Goal: Check status

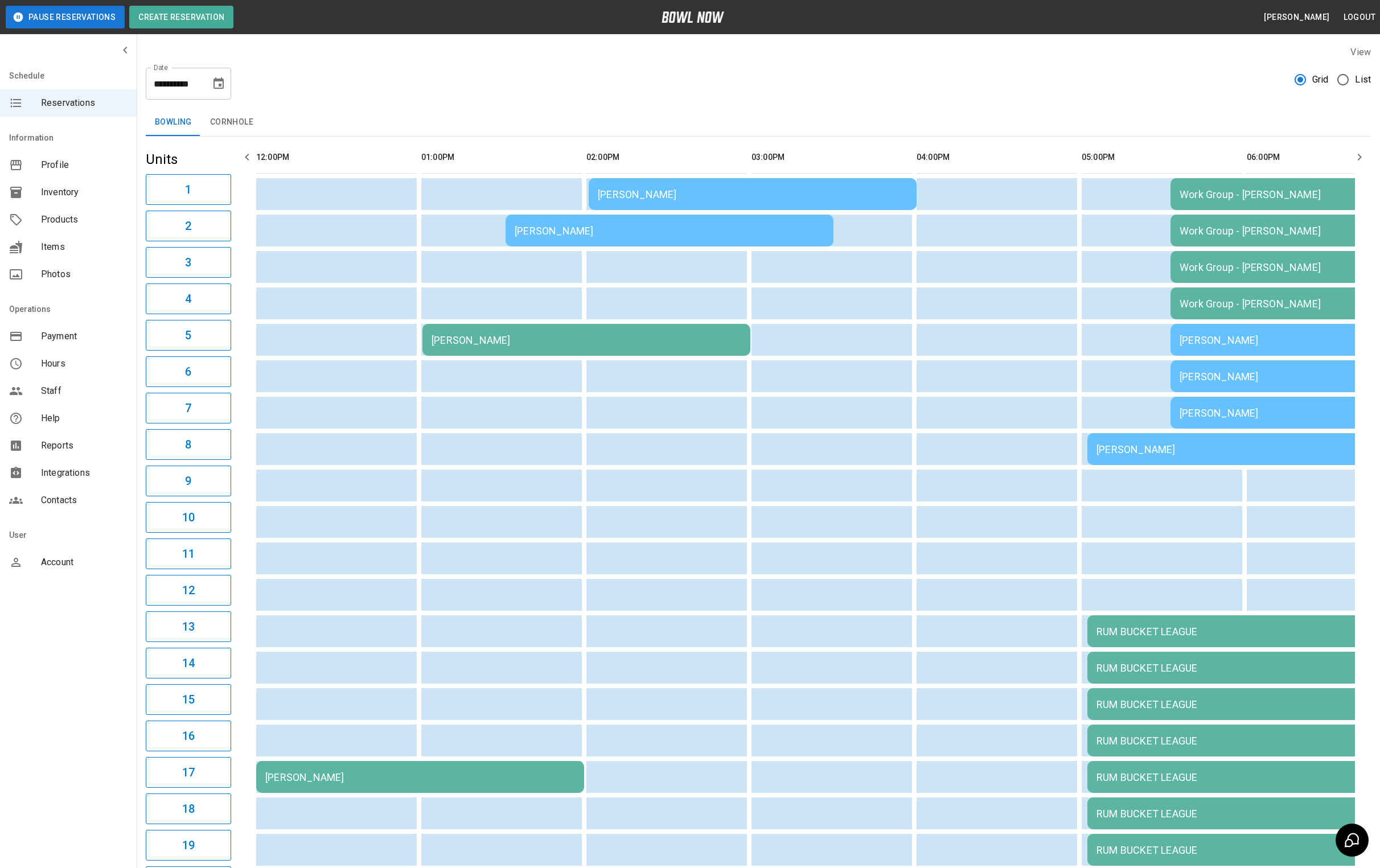
click at [520, 337] on div "[PERSON_NAME]" at bounding box center [586, 340] width 310 height 12
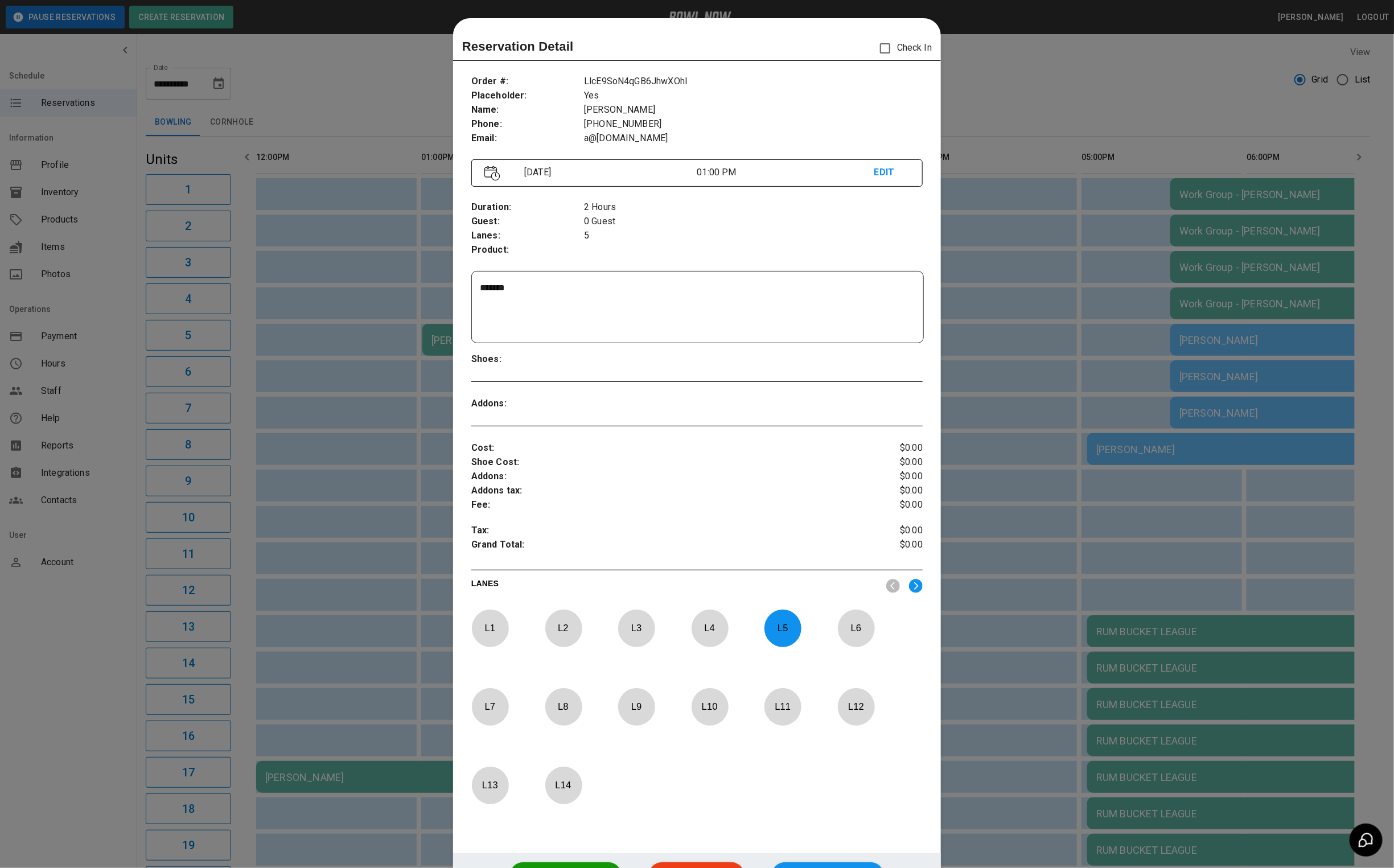
scroll to position [18, 0]
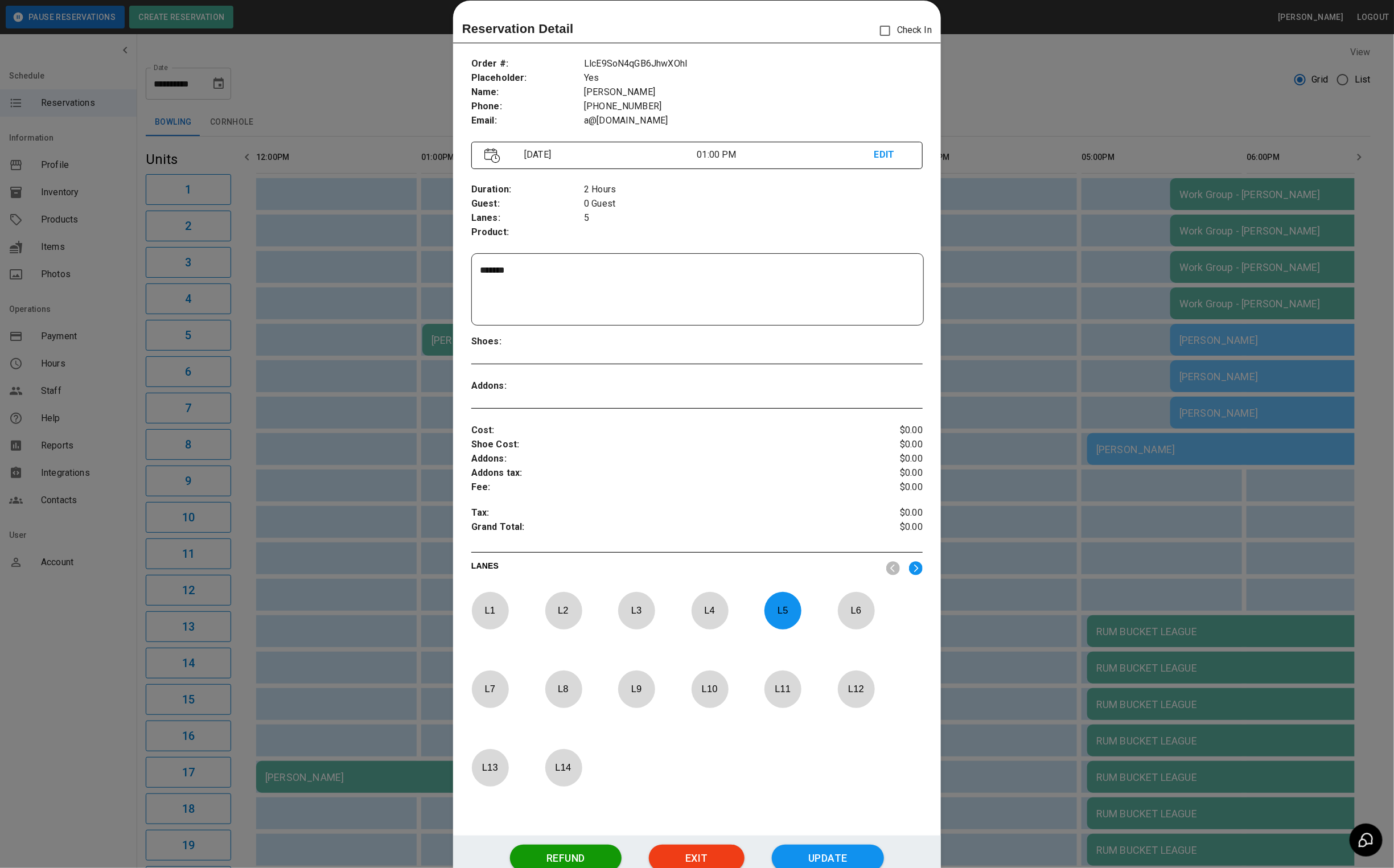
click at [1066, 64] on div at bounding box center [697, 434] width 1394 height 868
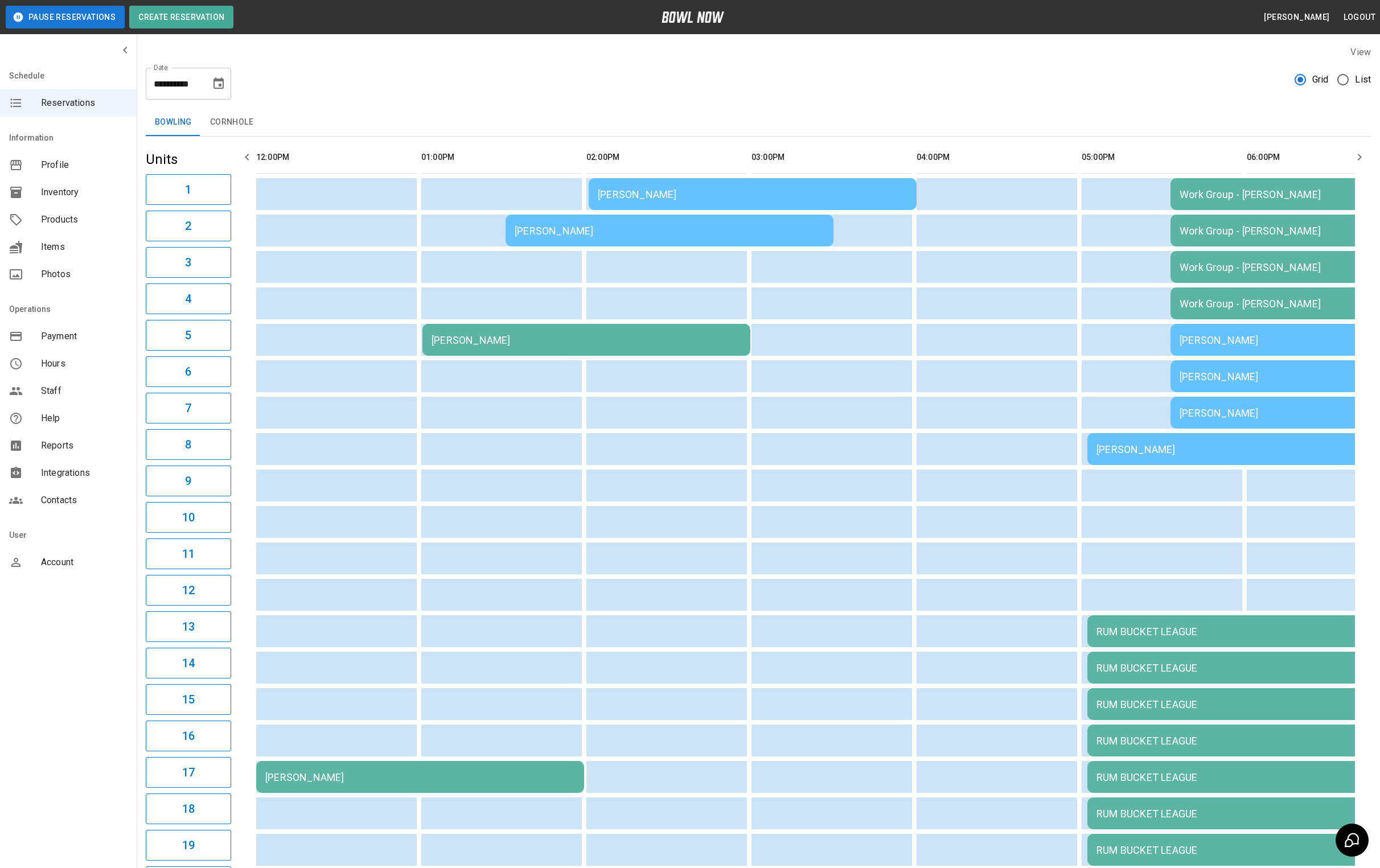
click at [584, 232] on div "[PERSON_NAME]" at bounding box center [669, 230] width 310 height 12
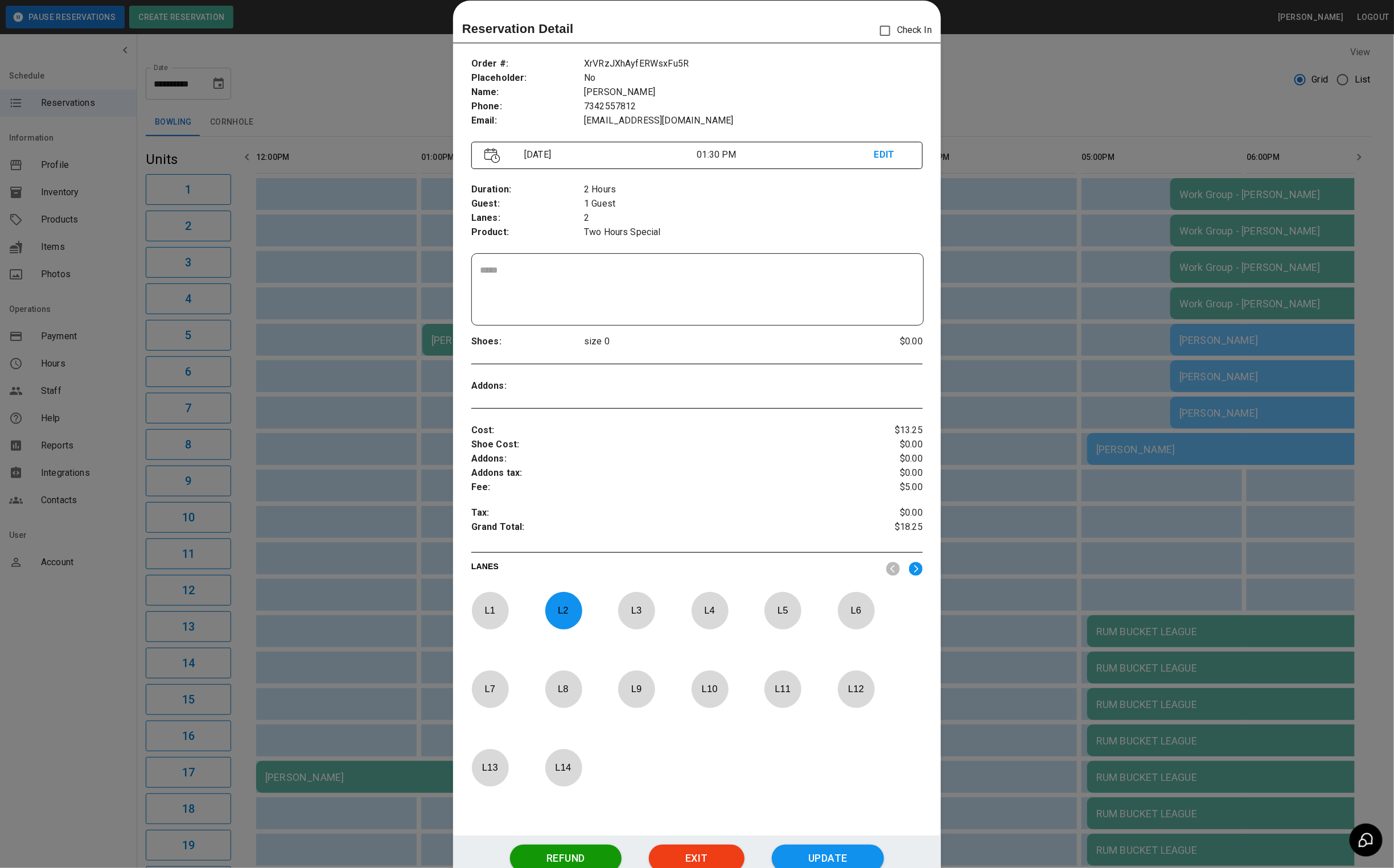
drag, startPoint x: 1008, startPoint y: 79, endPoint x: 1150, endPoint y: 7, distance: 159.2
click at [1008, 79] on div at bounding box center [697, 434] width 1394 height 868
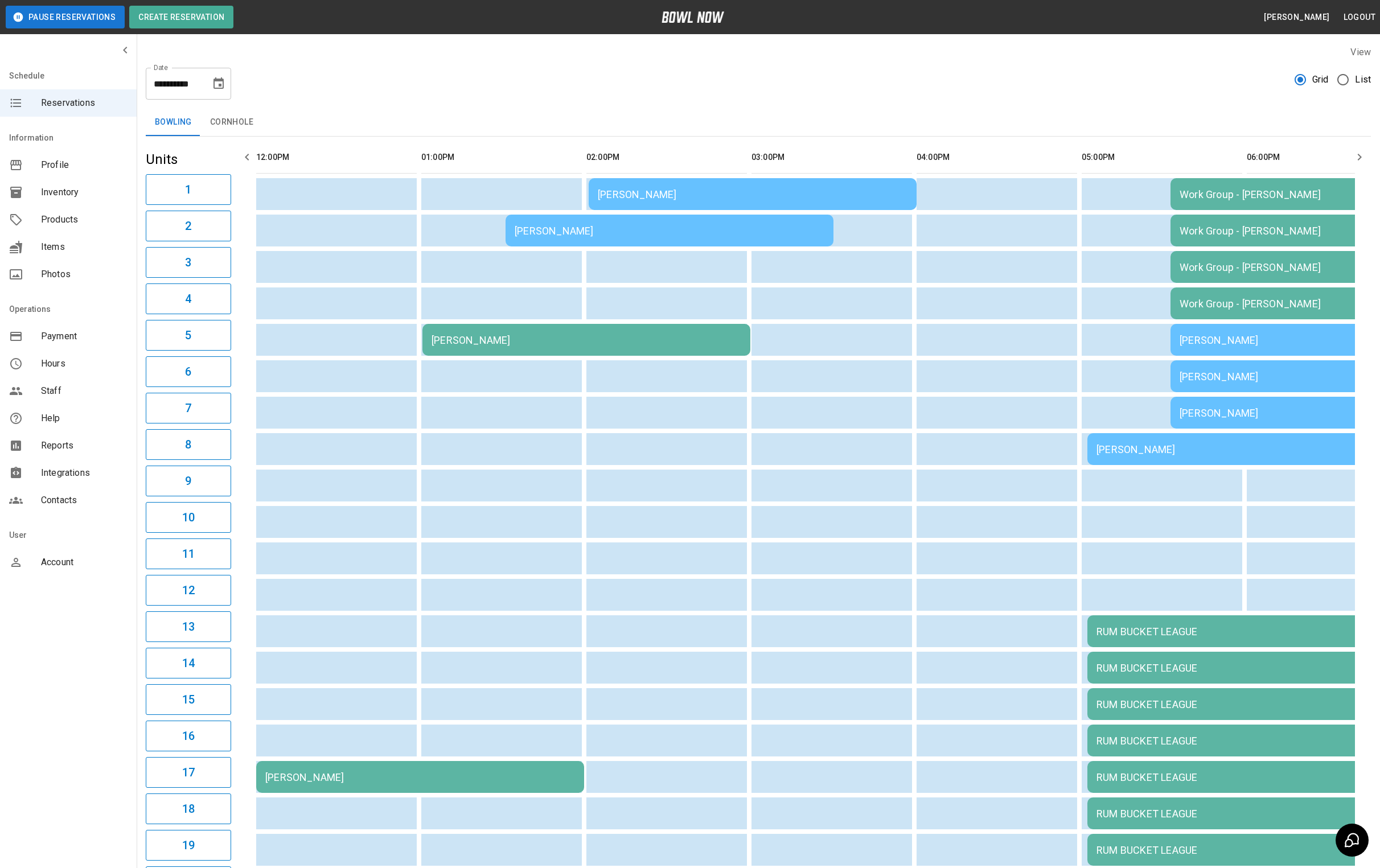
click at [646, 229] on div "[PERSON_NAME]" at bounding box center [669, 230] width 310 height 12
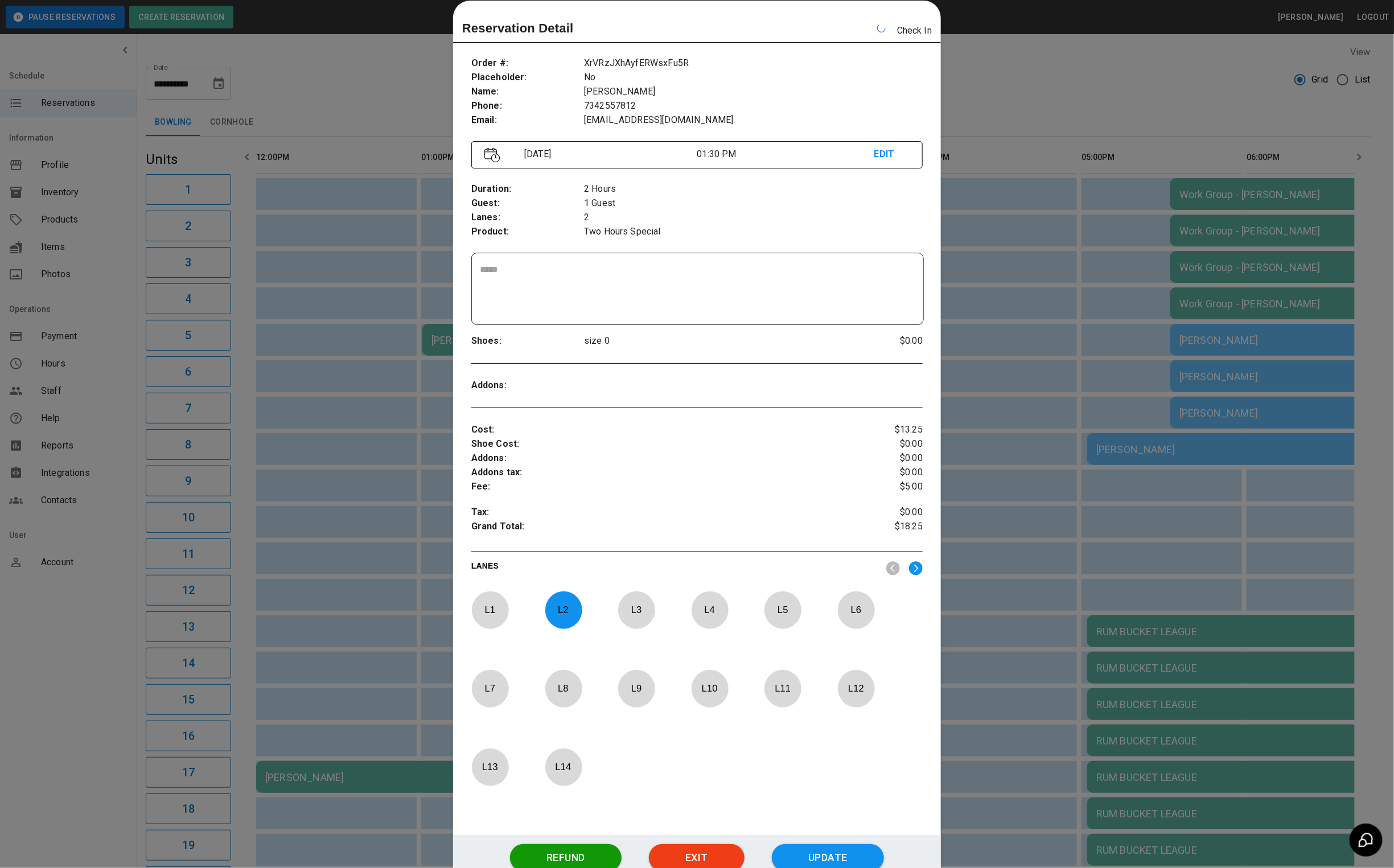
click at [969, 64] on div at bounding box center [697, 434] width 1394 height 868
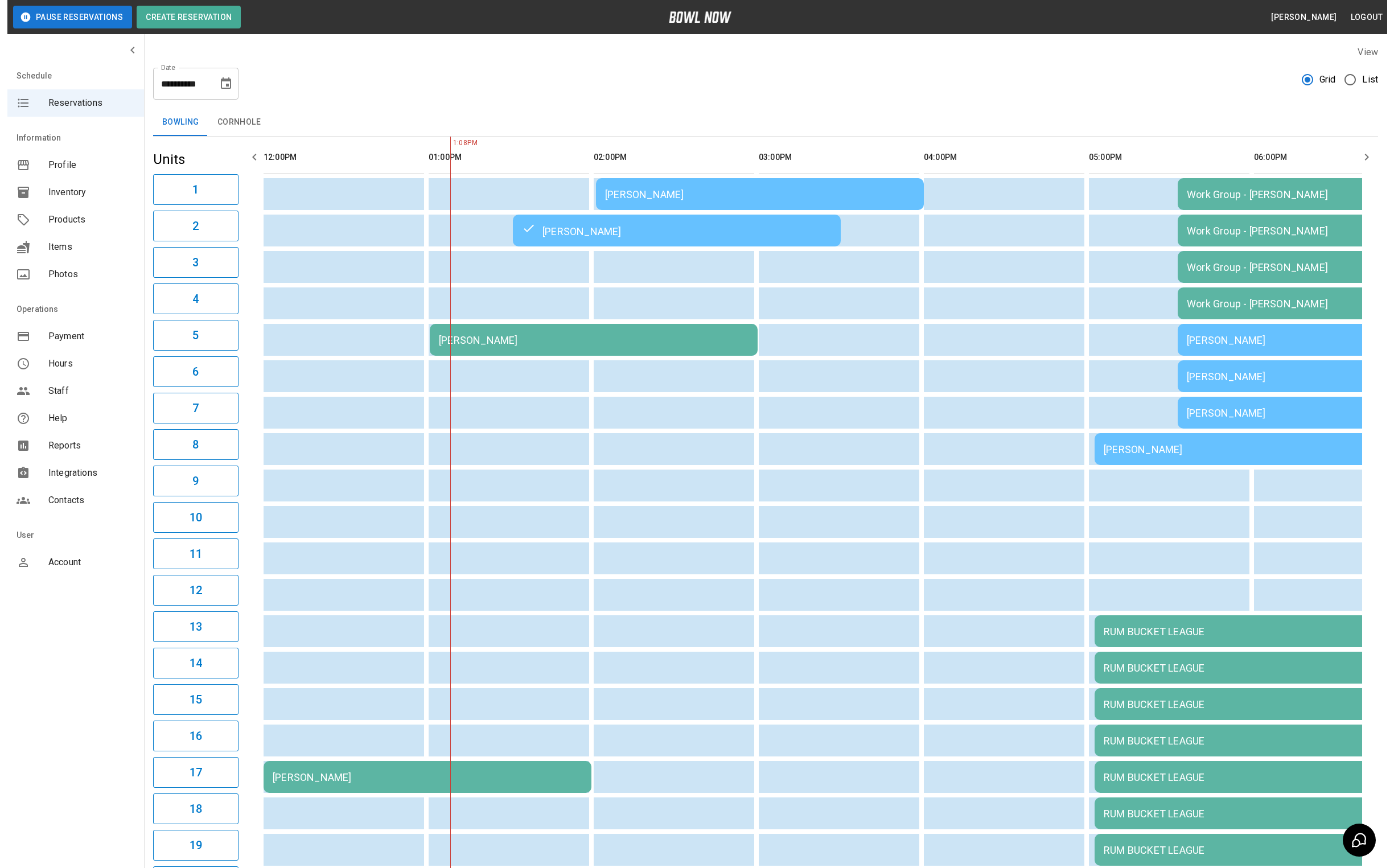
scroll to position [0, 164]
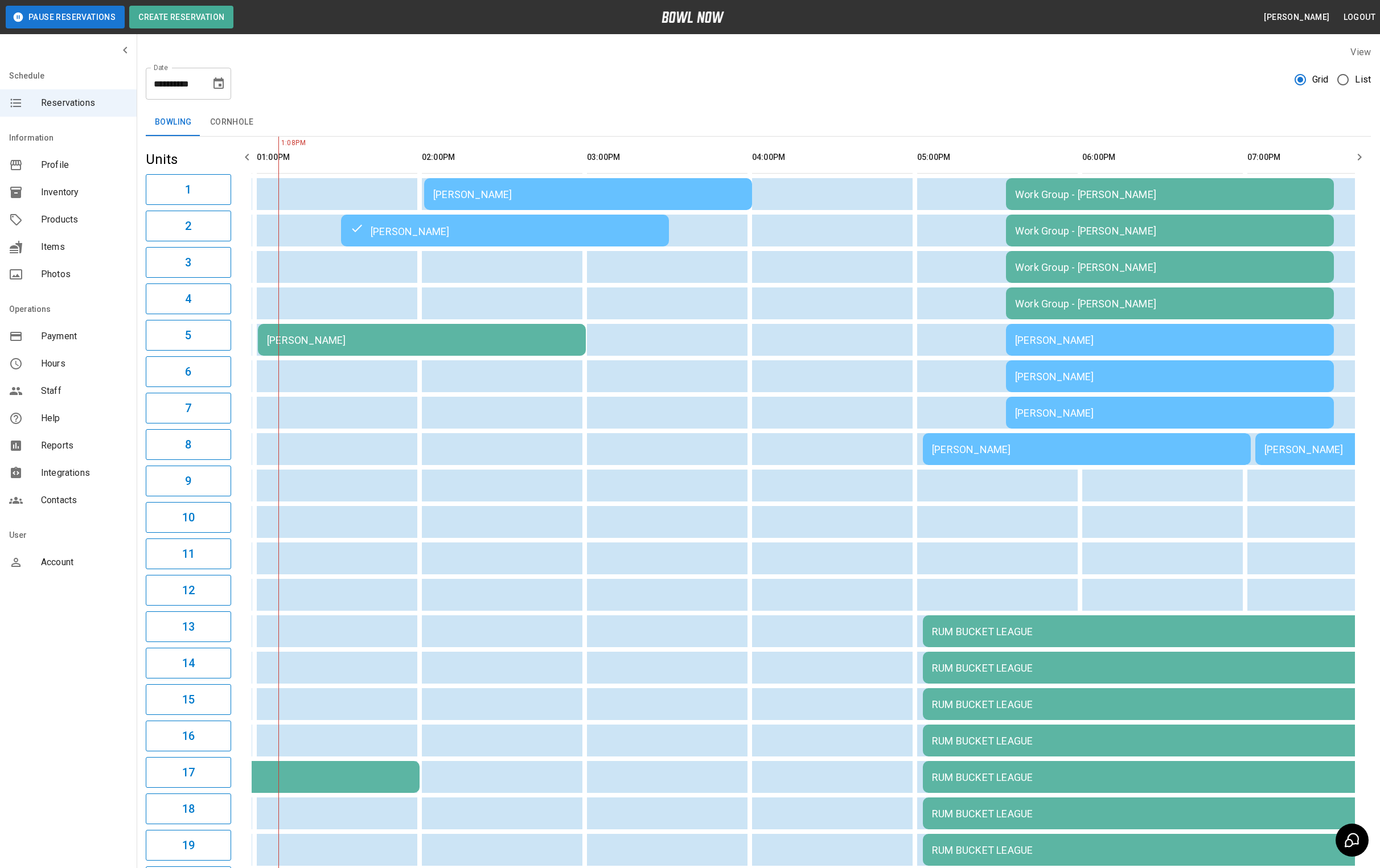
click at [364, 340] on div "[PERSON_NAME]" at bounding box center [422, 340] width 310 height 12
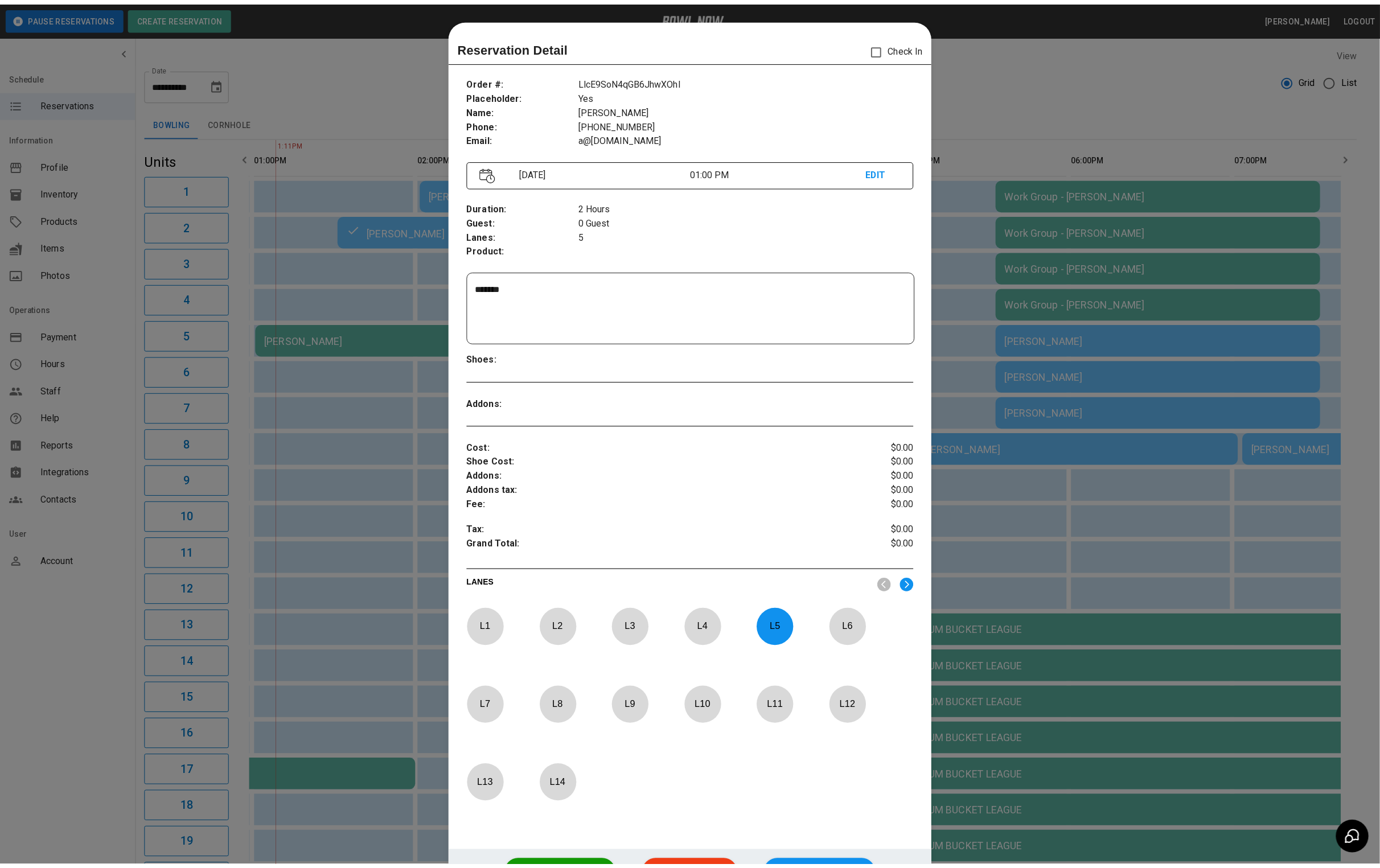
scroll to position [18, 0]
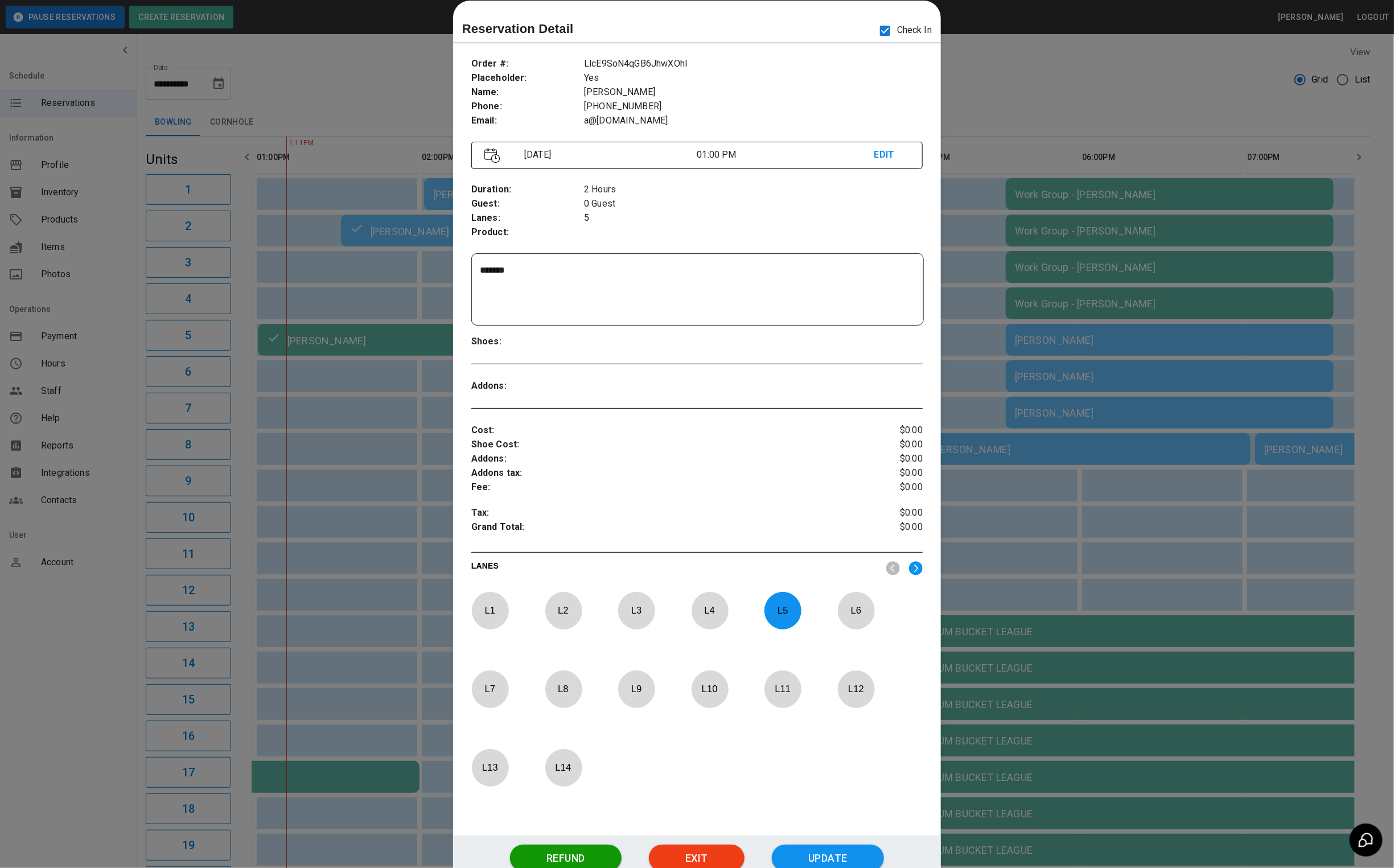
drag, startPoint x: 1047, startPoint y: 67, endPoint x: 990, endPoint y: 91, distance: 61.8
click at [1047, 67] on div at bounding box center [697, 434] width 1394 height 868
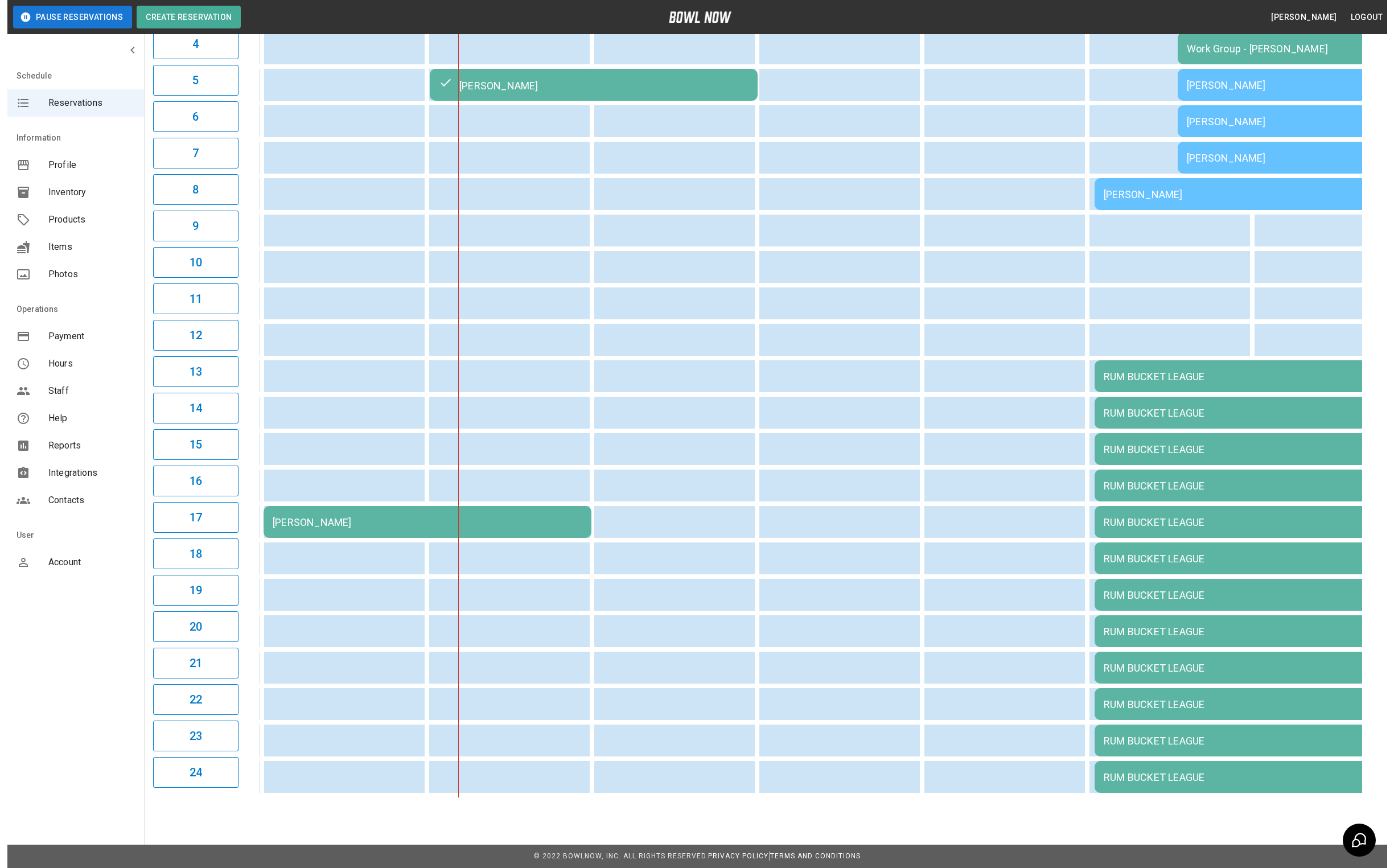
scroll to position [0, 0]
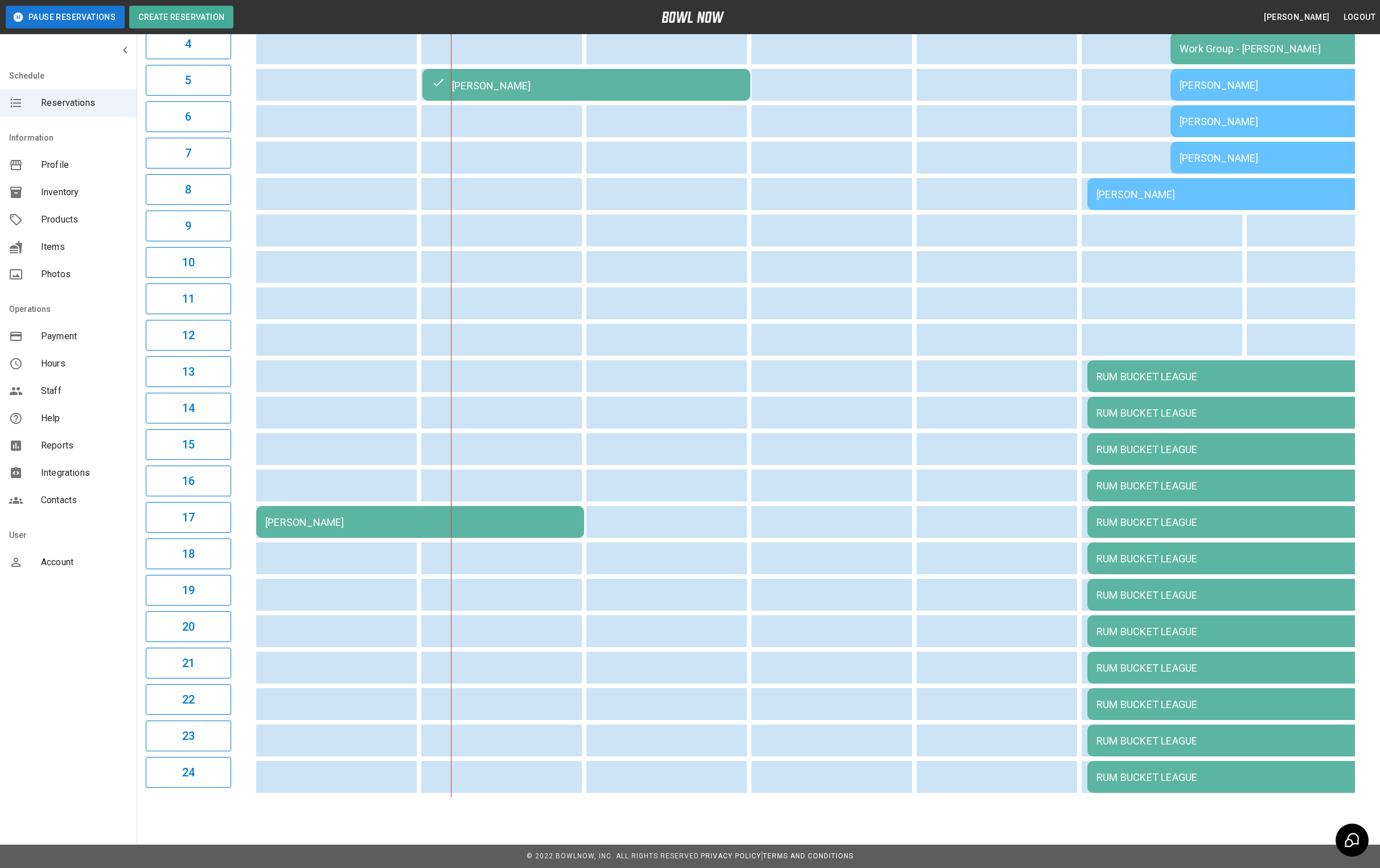
click at [409, 517] on div "[PERSON_NAME]" at bounding box center [420, 522] width 310 height 12
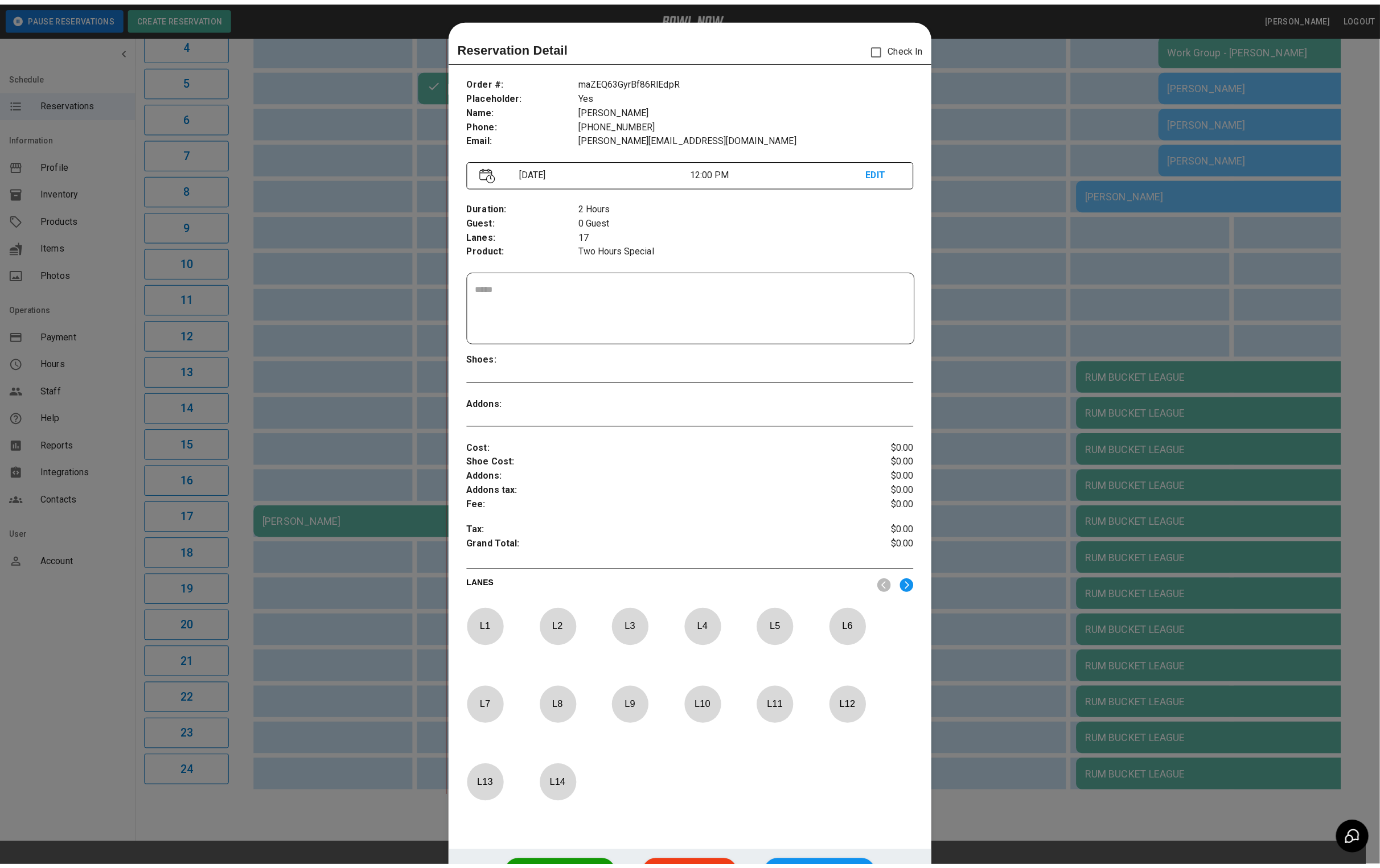
scroll to position [18, 0]
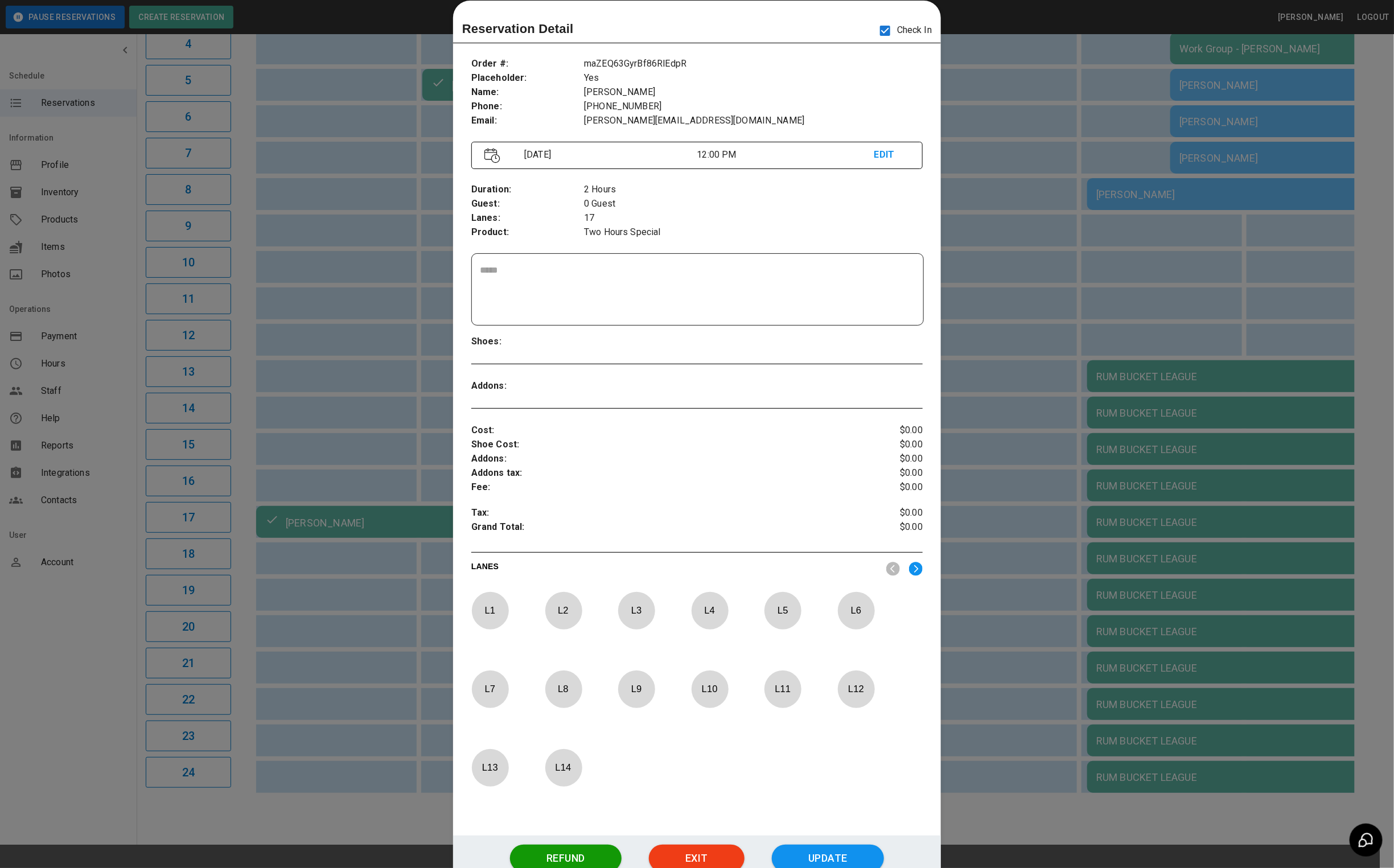
click at [974, 376] on div at bounding box center [697, 434] width 1394 height 868
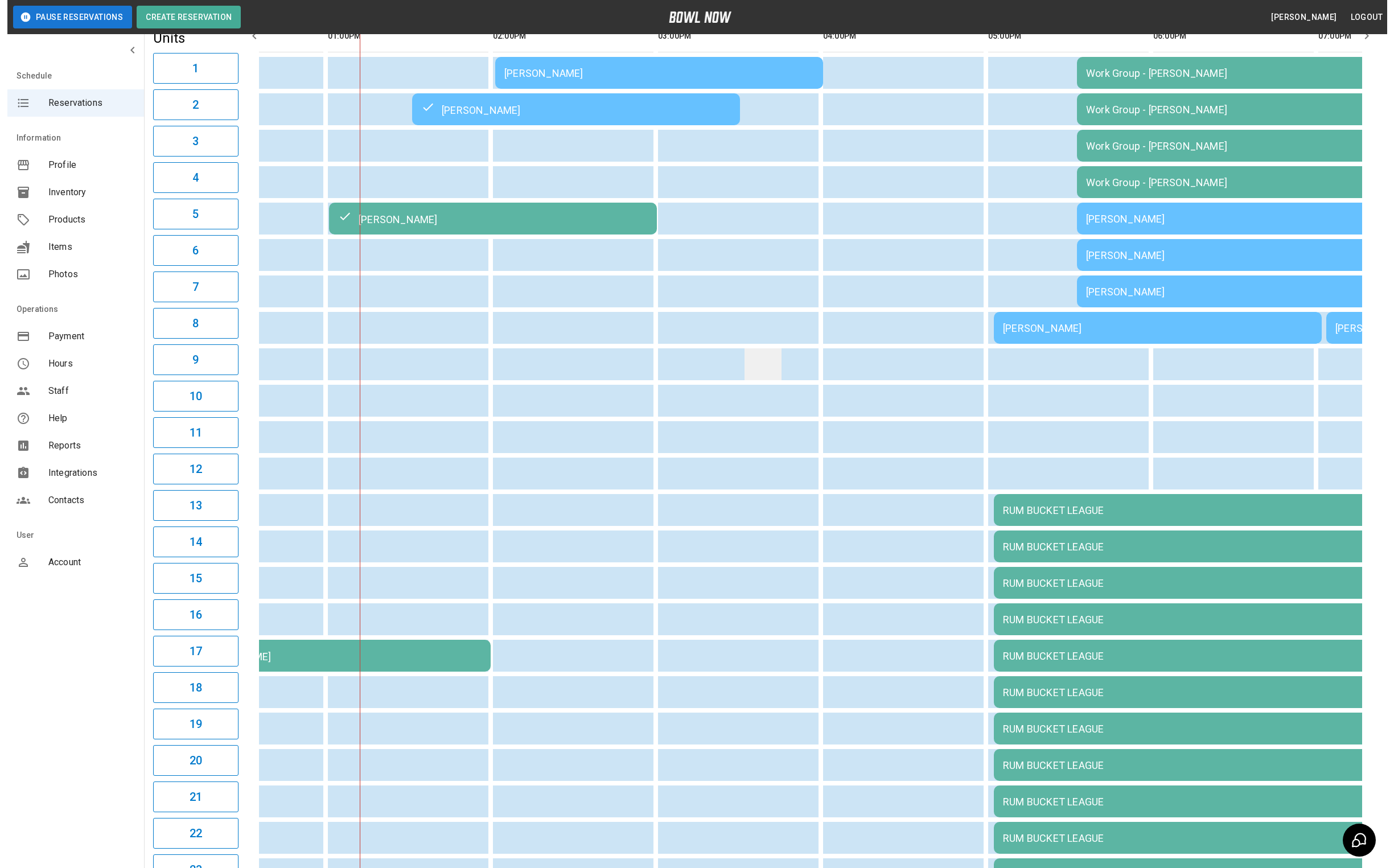
scroll to position [0, 0]
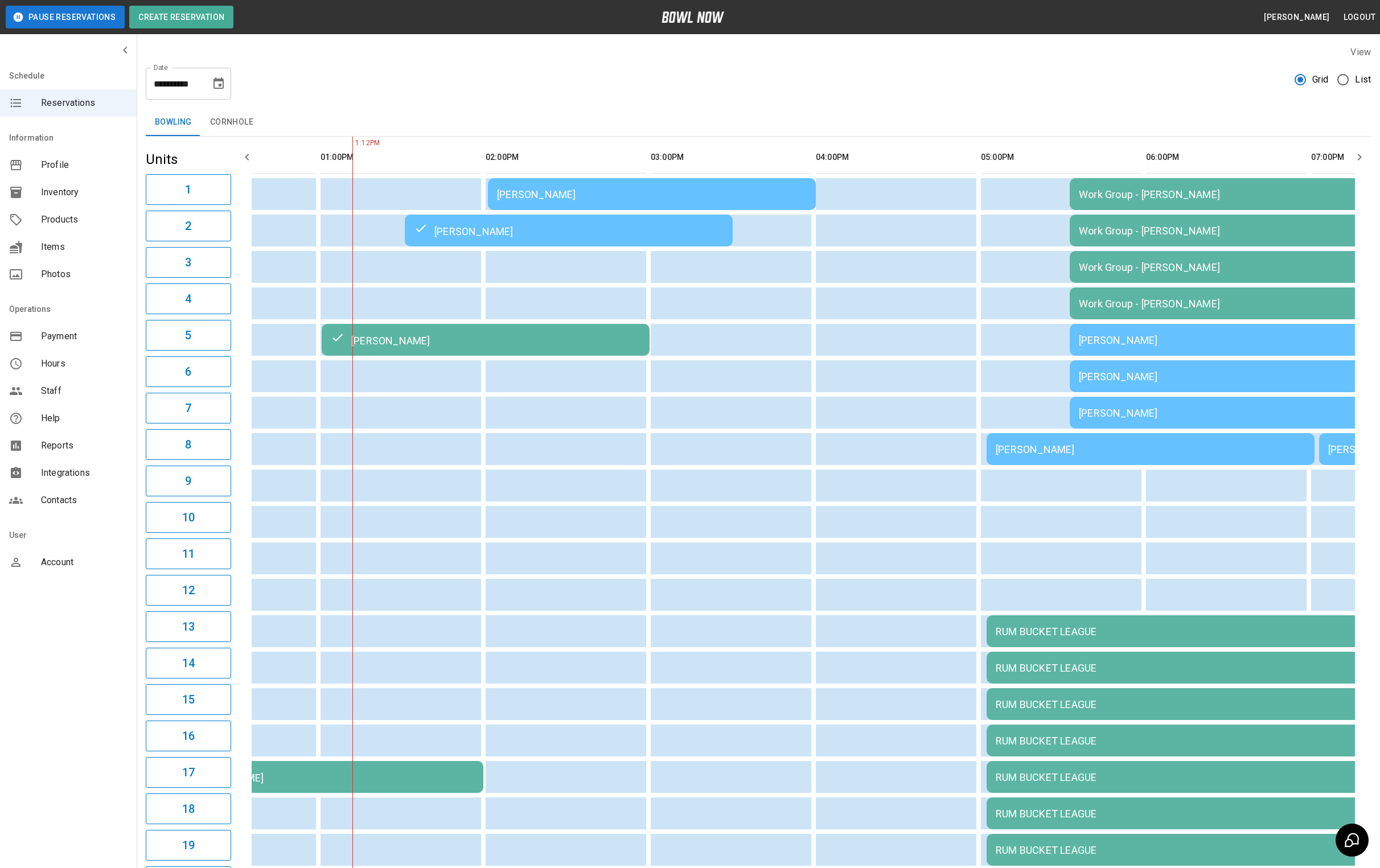
click at [612, 190] on div "[PERSON_NAME]" at bounding box center [652, 194] width 310 height 12
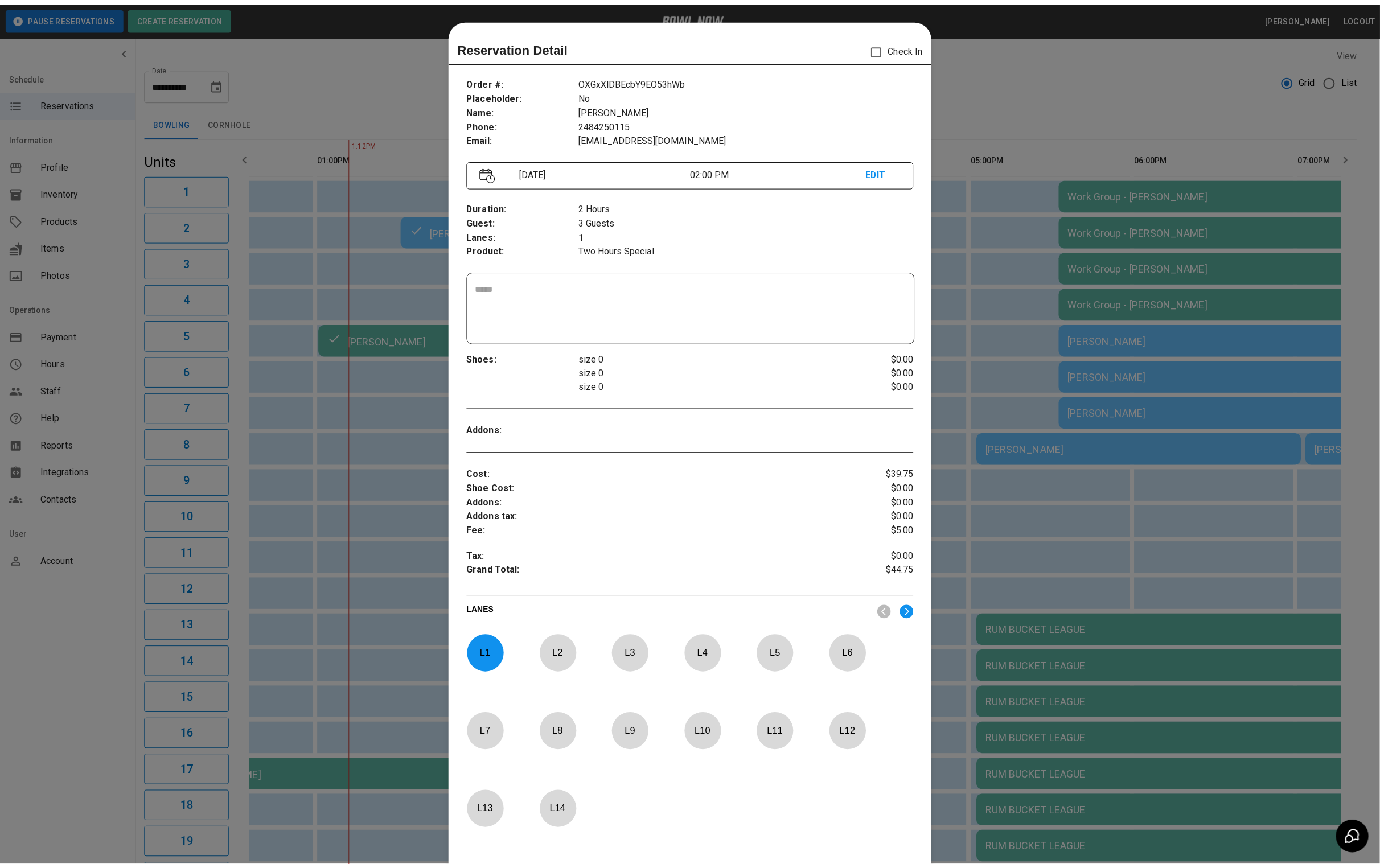
scroll to position [18, 0]
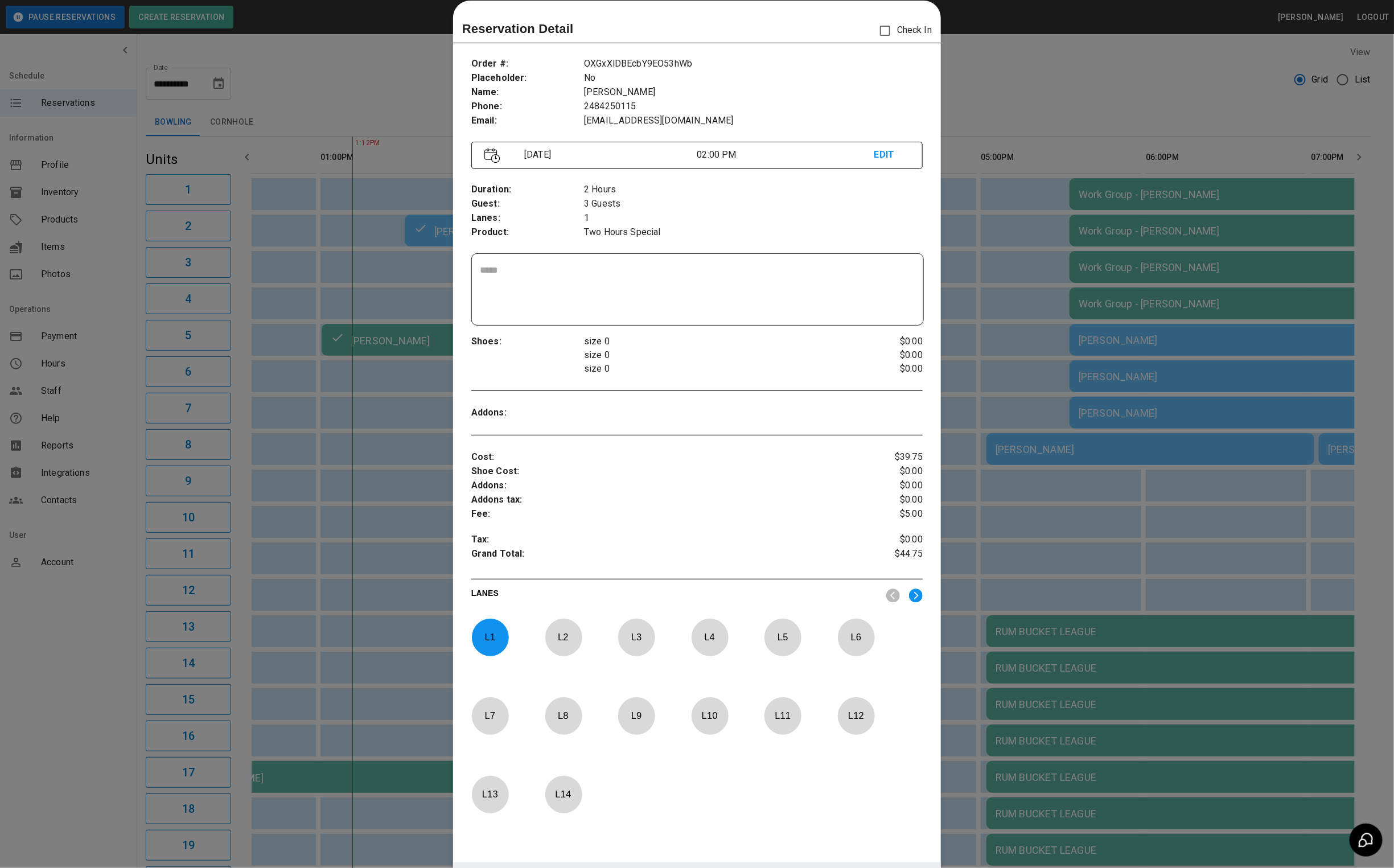
drag, startPoint x: 1030, startPoint y: 52, endPoint x: 1042, endPoint y: 42, distance: 15.6
click at [1030, 52] on div at bounding box center [697, 434] width 1394 height 868
